Goal: Check status: Check status

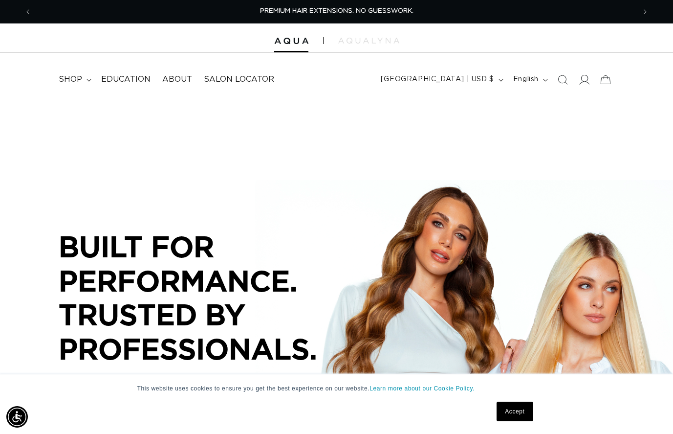
scroll to position [0, 0]
click at [583, 78] on icon at bounding box center [584, 79] width 10 height 10
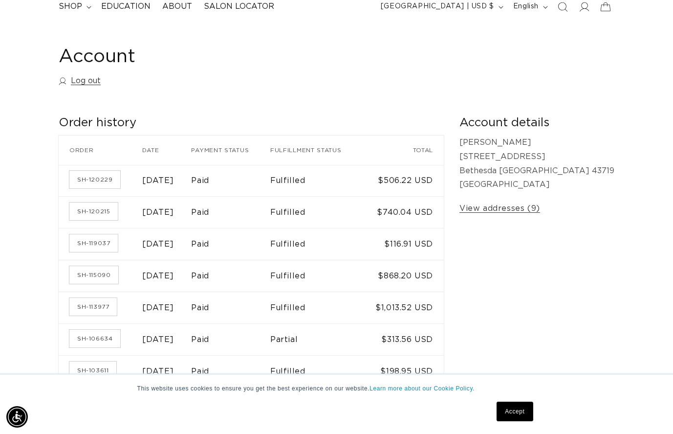
scroll to position [81, 0]
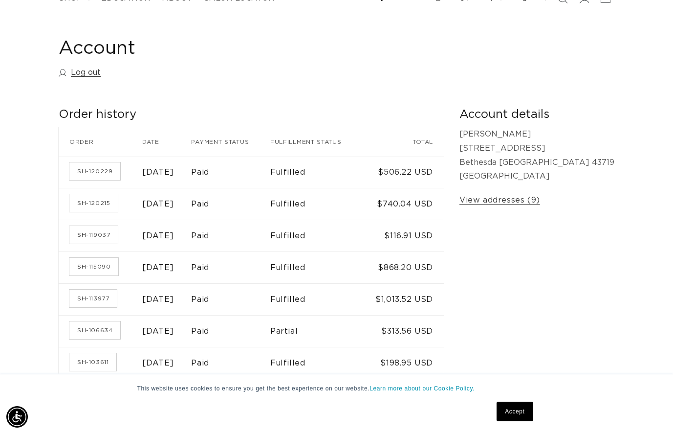
click at [174, 173] on time "May 30, 2025" at bounding box center [158, 172] width 32 height 8
click at [444, 168] on td "$506.22 USD" at bounding box center [404, 173] width 79 height 32
click at [505, 406] on link "Accept" at bounding box center [515, 412] width 36 height 20
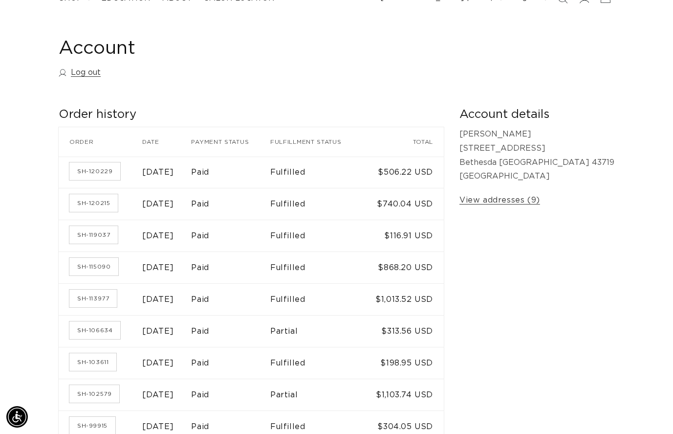
scroll to position [0, 0]
click at [95, 172] on link "SH-120229" at bounding box center [94, 171] width 51 height 18
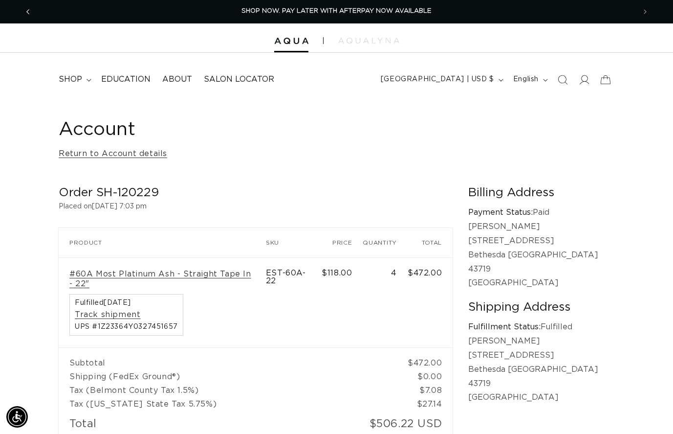
click at [27, 11] on icon "Previous announcement" at bounding box center [27, 11] width 3 height 5
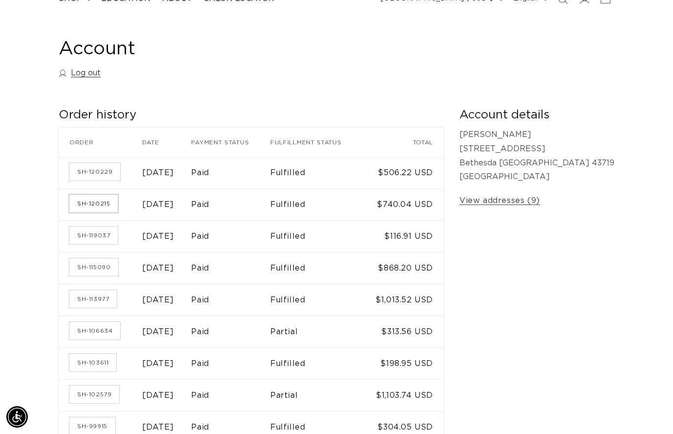
scroll to position [79, 0]
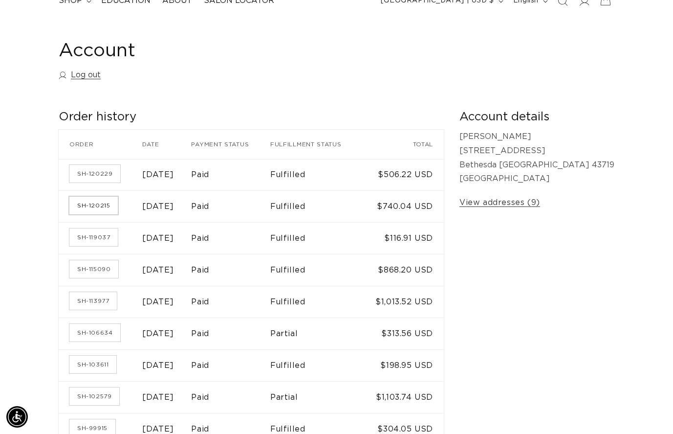
click at [110, 197] on link "SH-120215" at bounding box center [93, 206] width 48 height 18
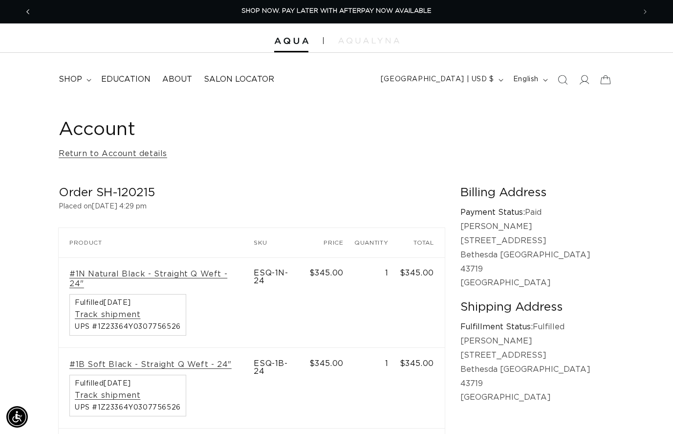
click at [30, 12] on span "Previous announcement" at bounding box center [28, 12] width 10 height 10
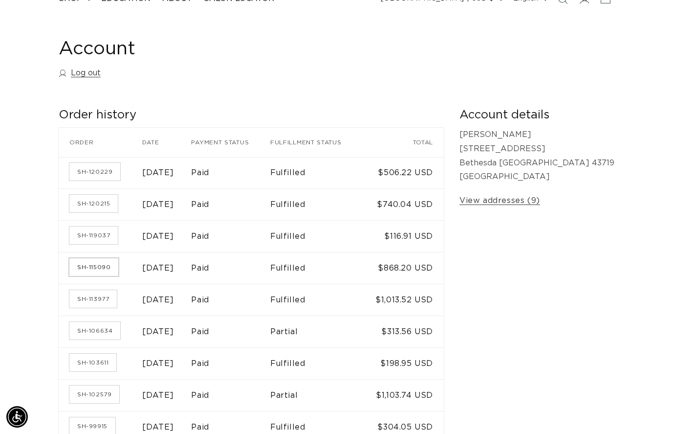
scroll to position [0, 604]
click at [90, 265] on link "SH-115090" at bounding box center [93, 267] width 49 height 18
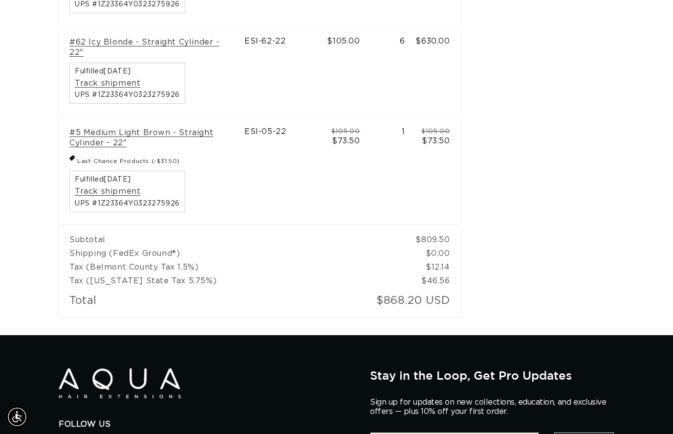
scroll to position [558, 0]
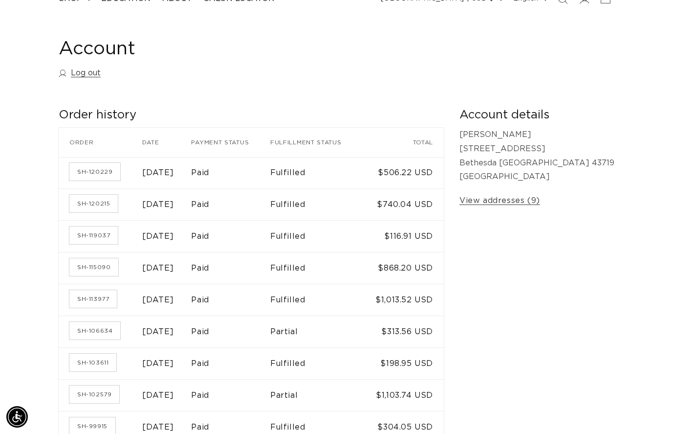
scroll to position [0, 1208]
click at [95, 204] on link "SH-120215" at bounding box center [93, 204] width 48 height 18
